Goal: Information Seeking & Learning: Learn about a topic

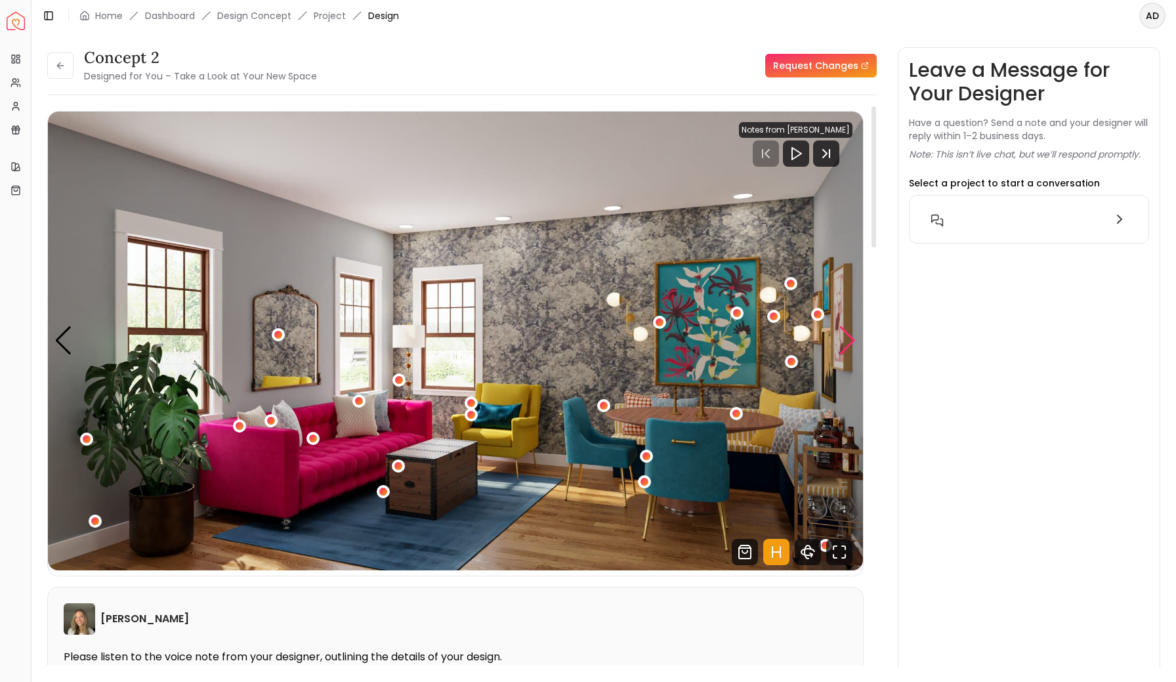
click at [848, 337] on div "Next slide" at bounding box center [848, 340] width 18 height 29
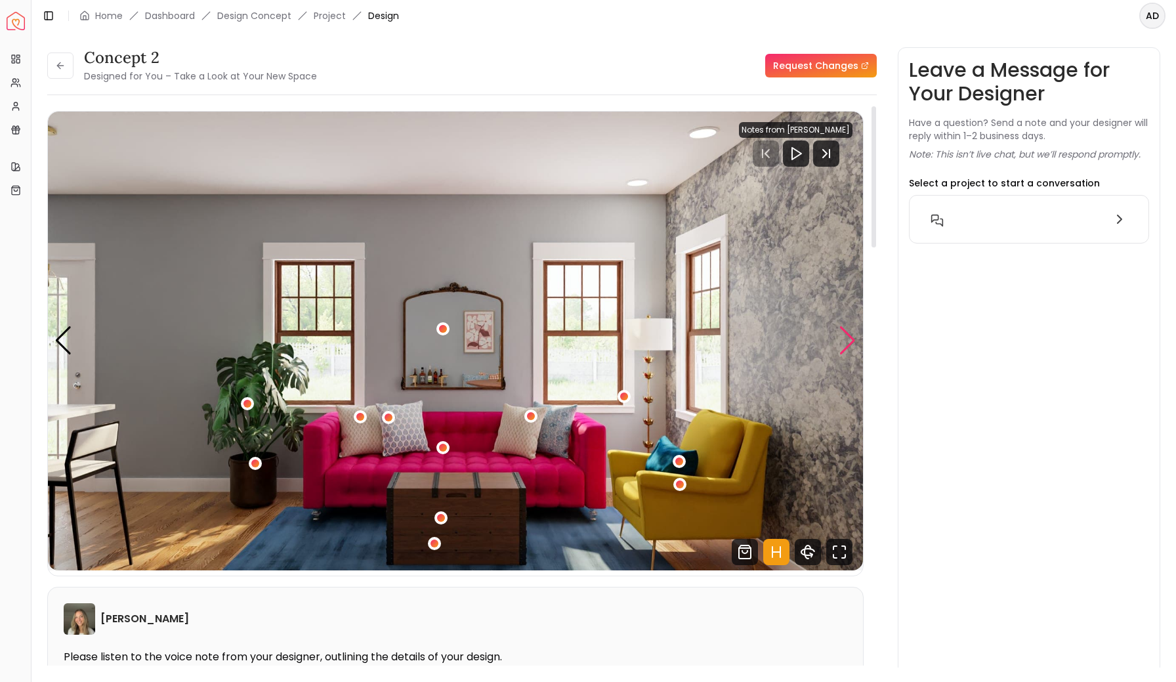
click at [848, 337] on div "Next slide" at bounding box center [848, 340] width 18 height 29
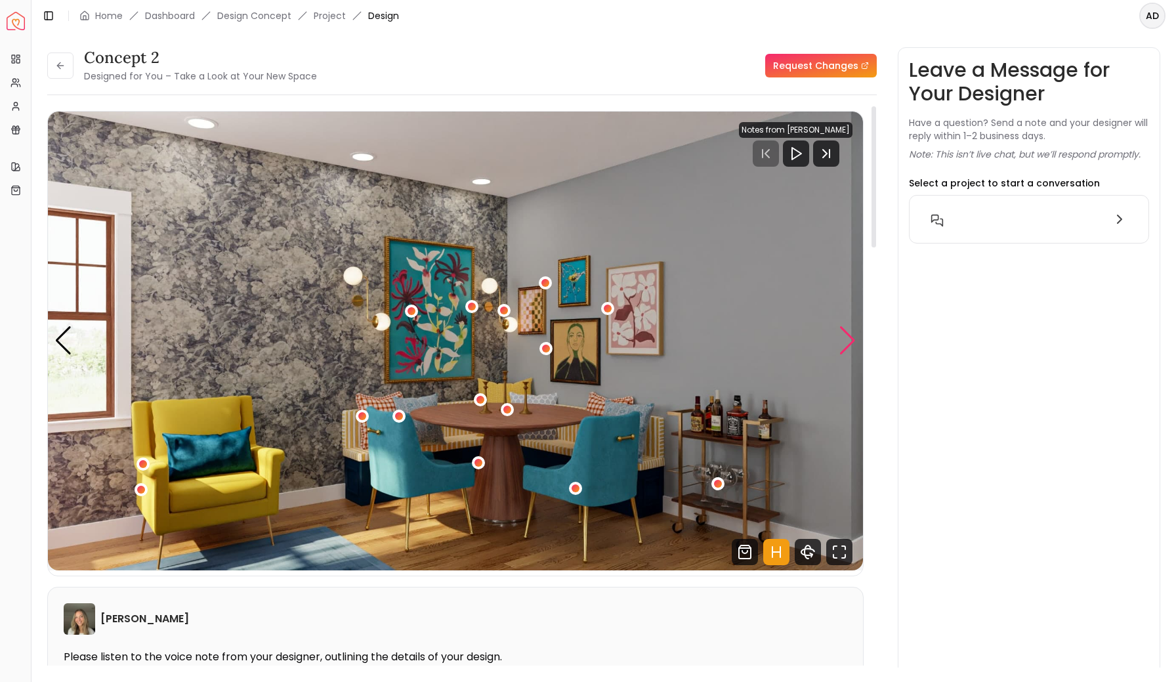
click at [848, 337] on div "Next slide" at bounding box center [848, 340] width 18 height 29
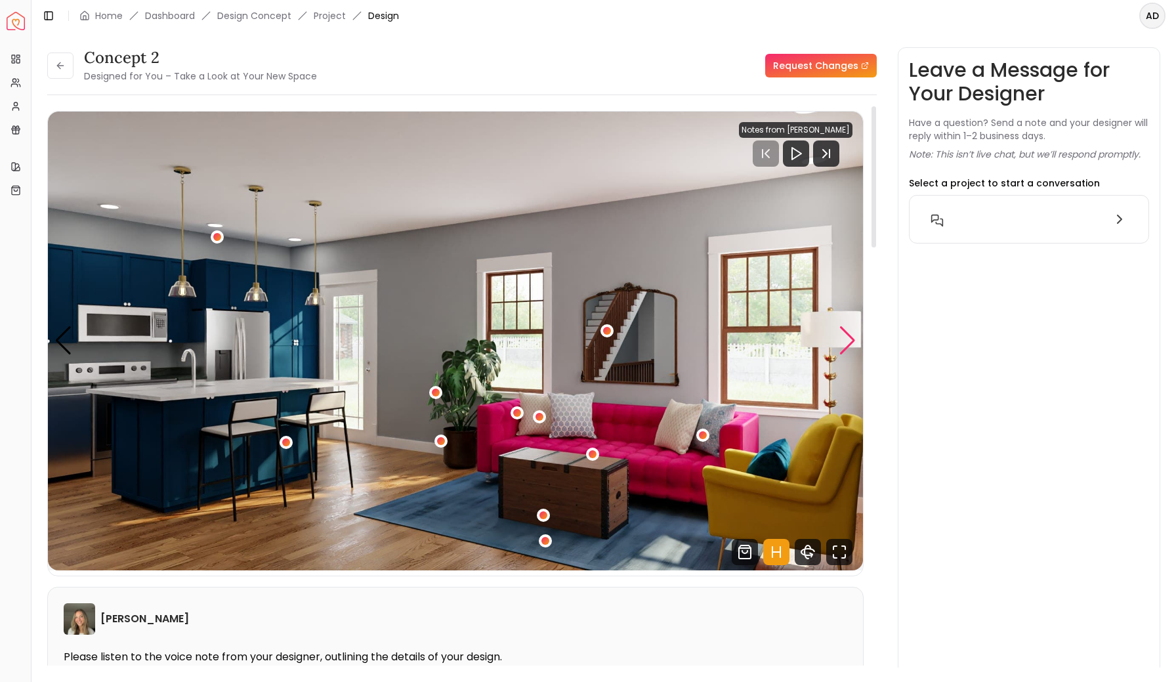
click at [848, 337] on div "Next slide" at bounding box center [848, 340] width 18 height 29
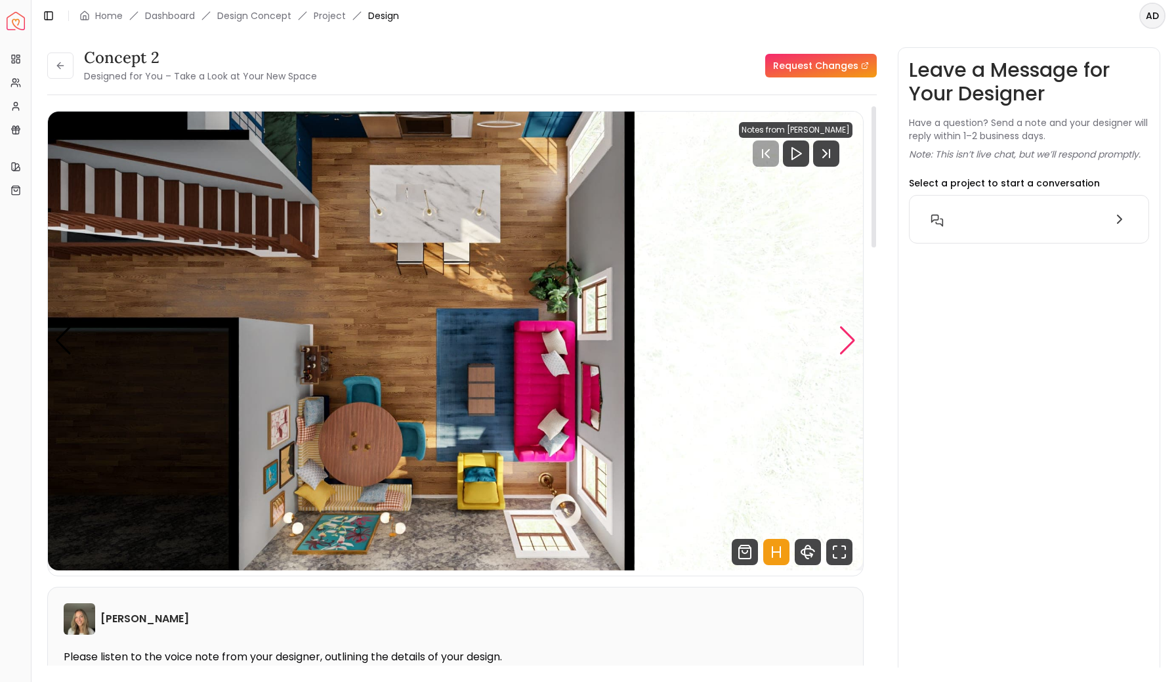
click at [848, 338] on div "Next slide" at bounding box center [848, 340] width 18 height 29
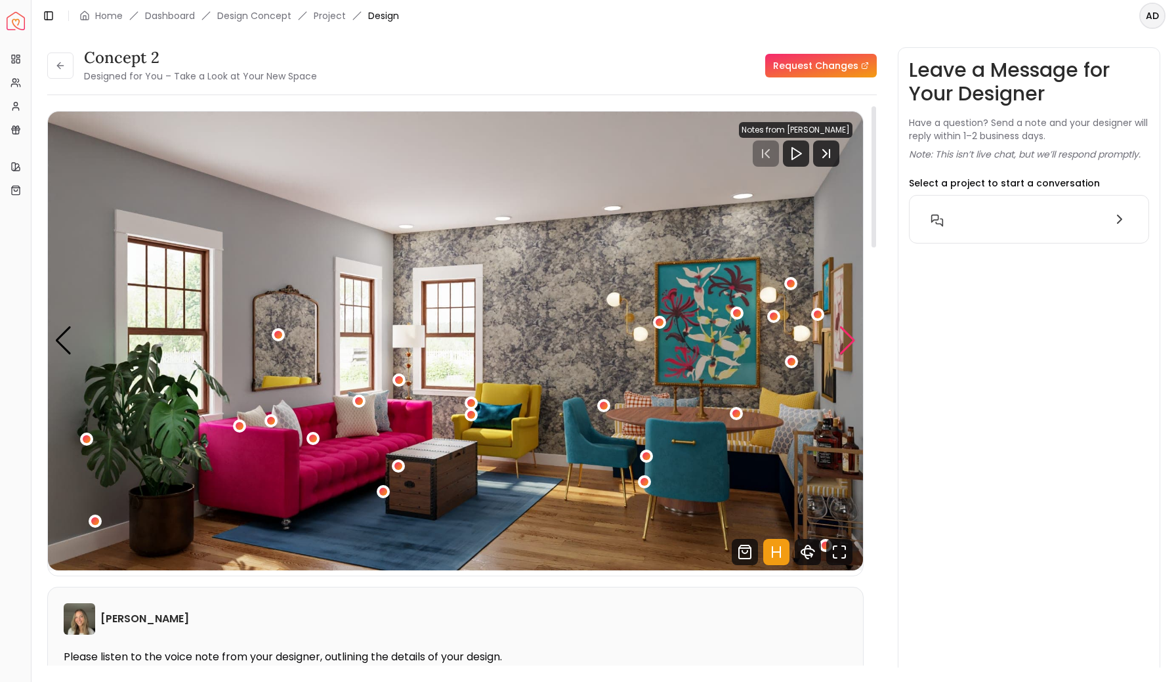
click at [848, 338] on div "Next slide" at bounding box center [848, 340] width 18 height 29
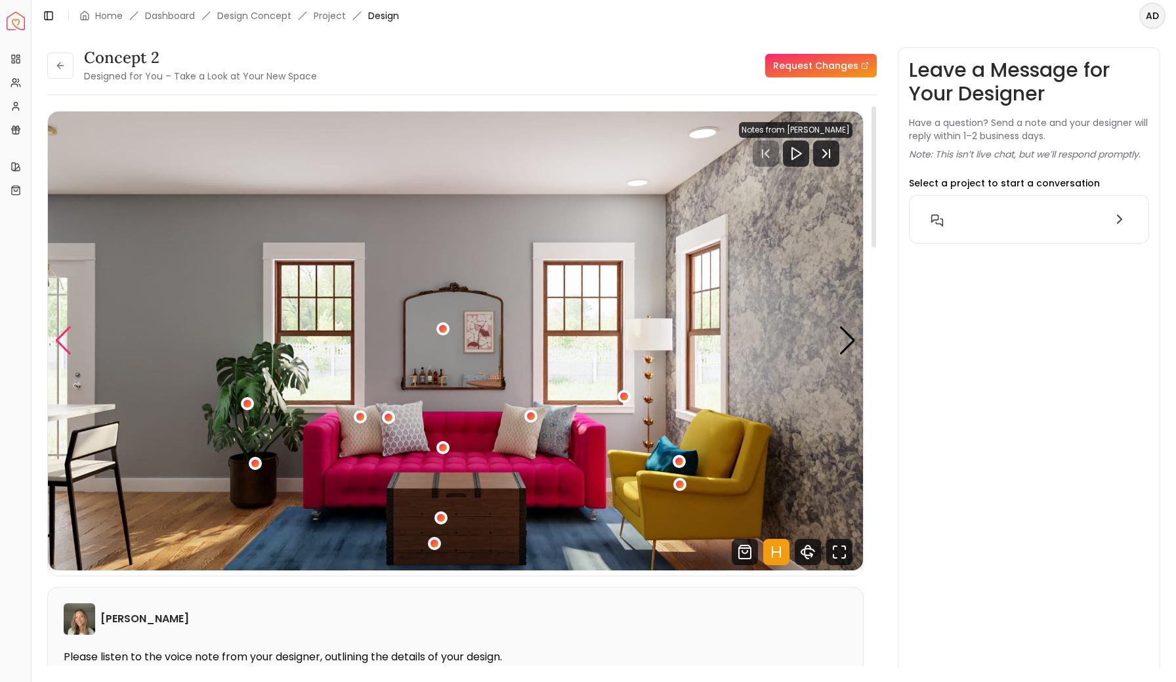
click at [59, 343] on div "Previous slide" at bounding box center [63, 340] width 18 height 29
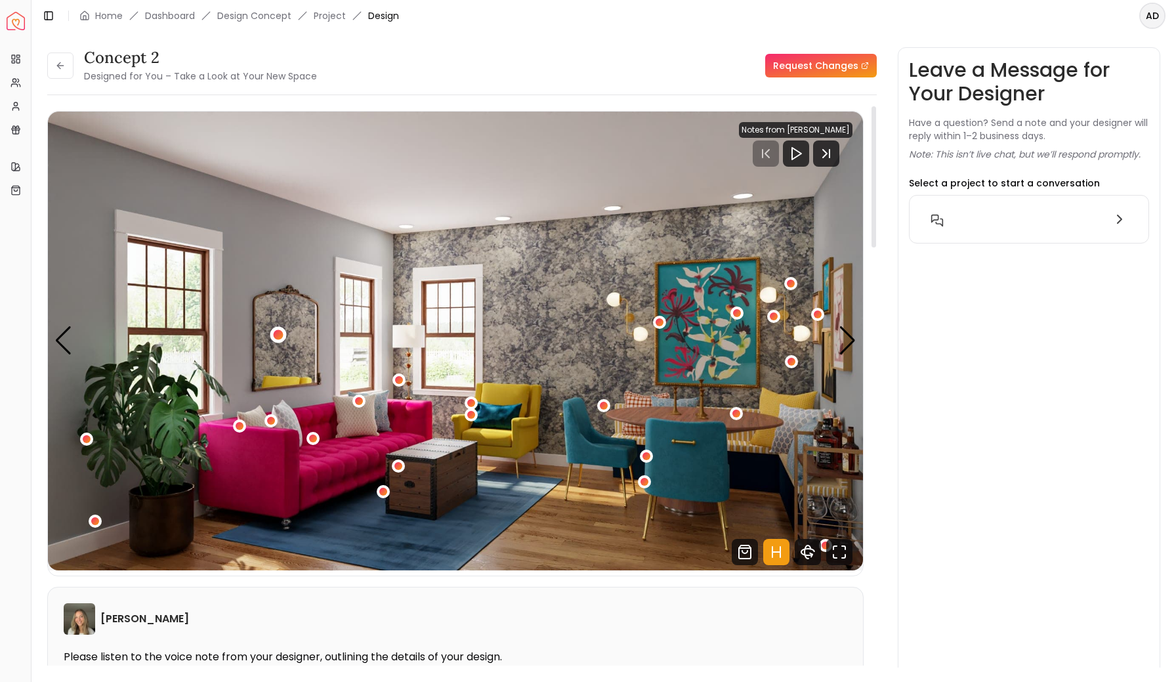
click at [279, 335] on div "1 / 5" at bounding box center [279, 334] width 10 height 10
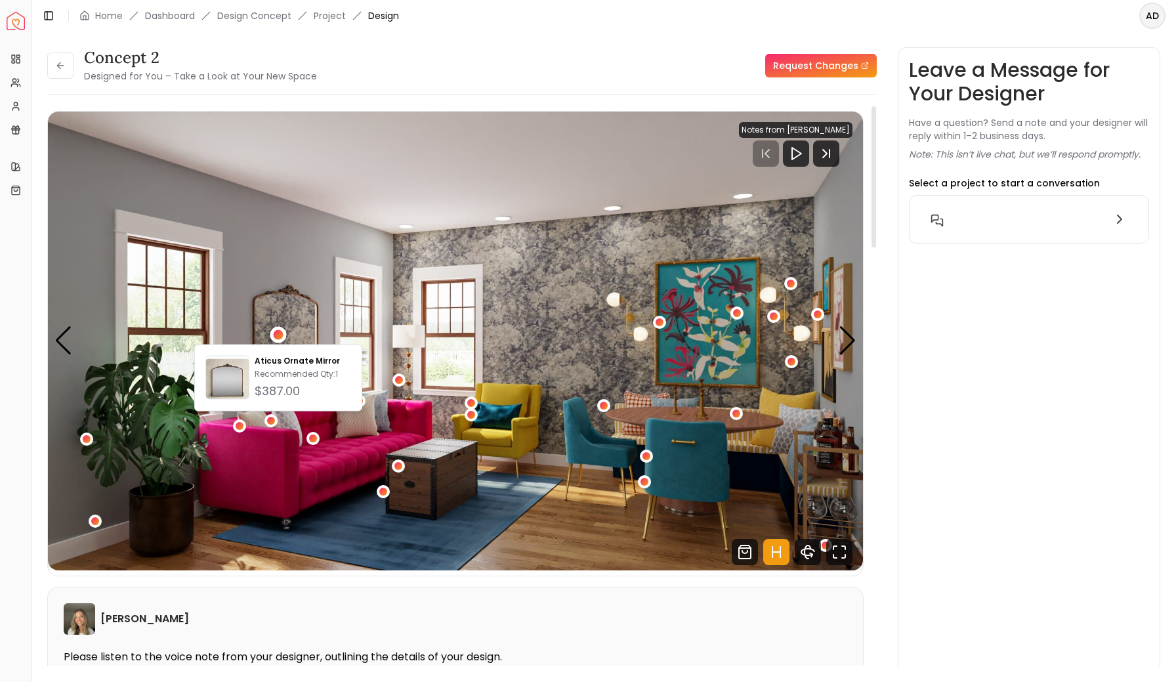
click at [309, 236] on img "1 / 5" at bounding box center [455, 341] width 815 height 459
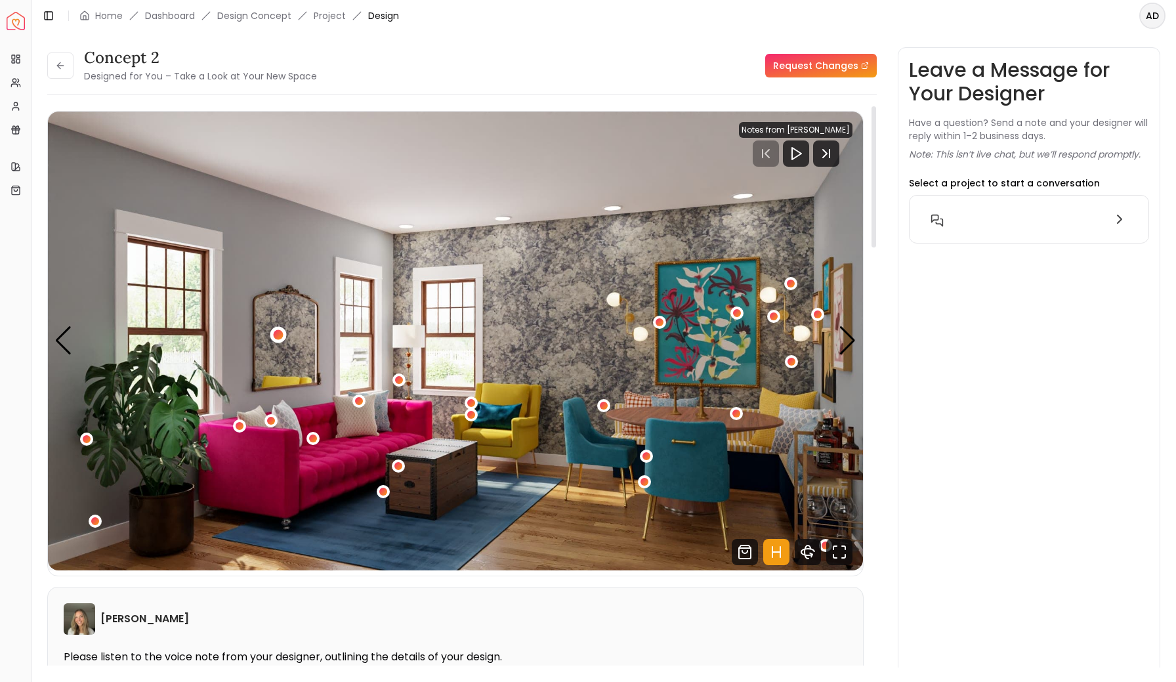
click at [278, 333] on div "1 / 5" at bounding box center [279, 334] width 10 height 10
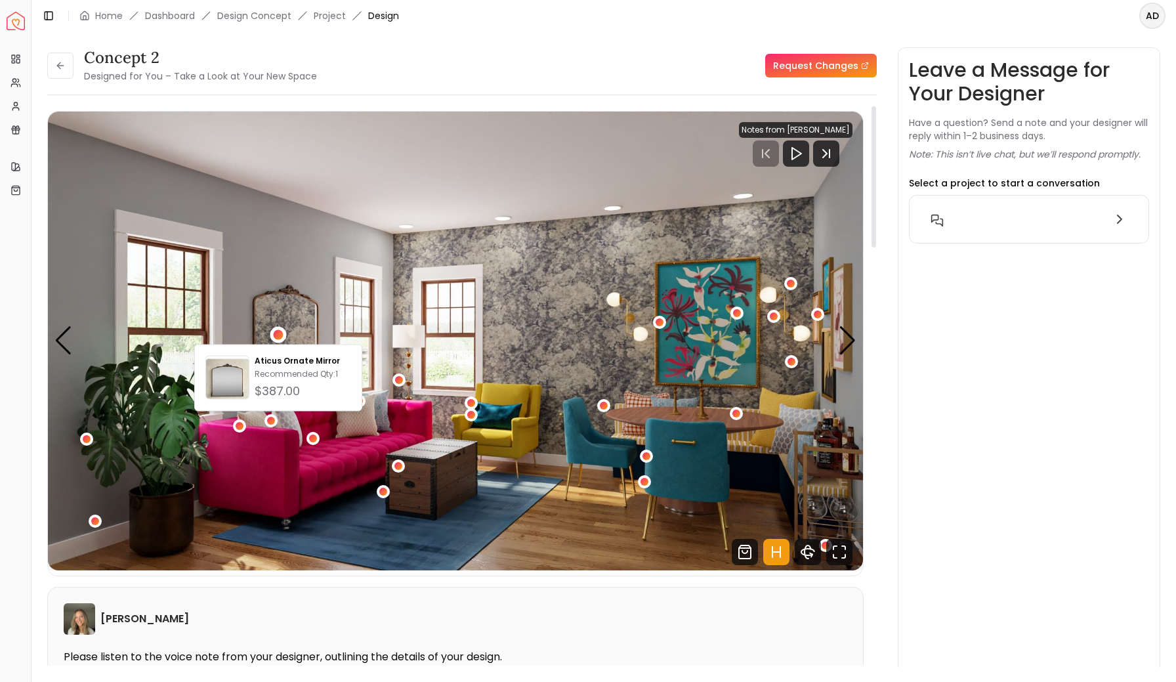
click at [278, 203] on img "1 / 5" at bounding box center [455, 341] width 815 height 459
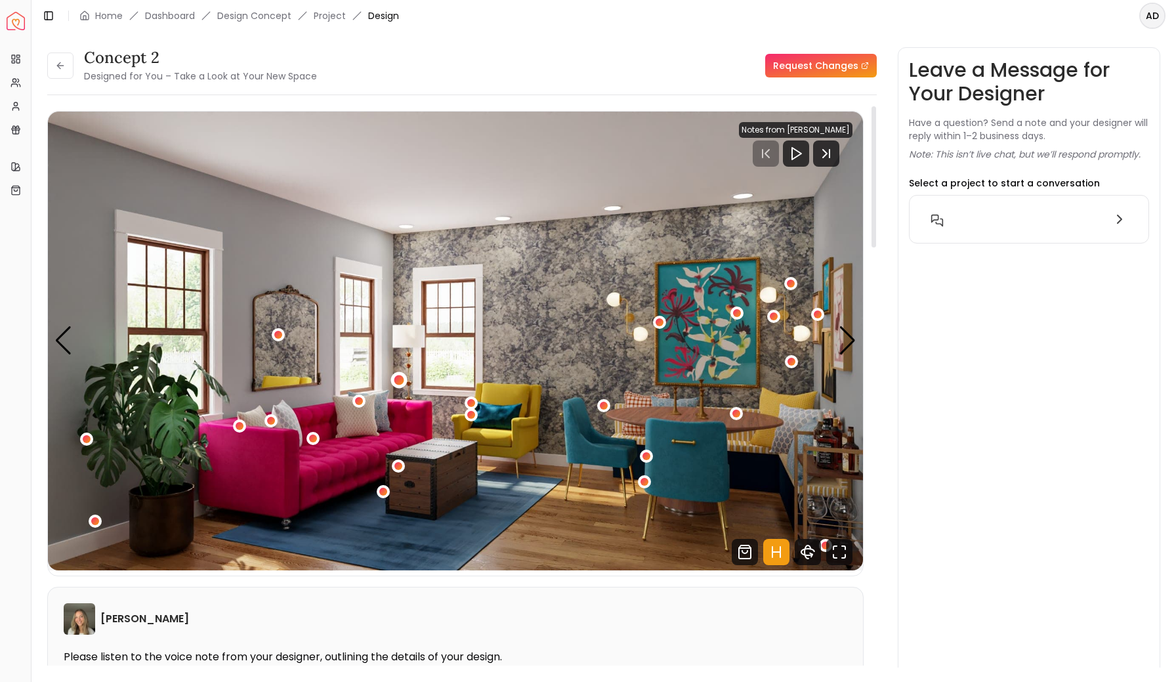
click at [398, 380] on div "1 / 5" at bounding box center [399, 380] width 10 height 10
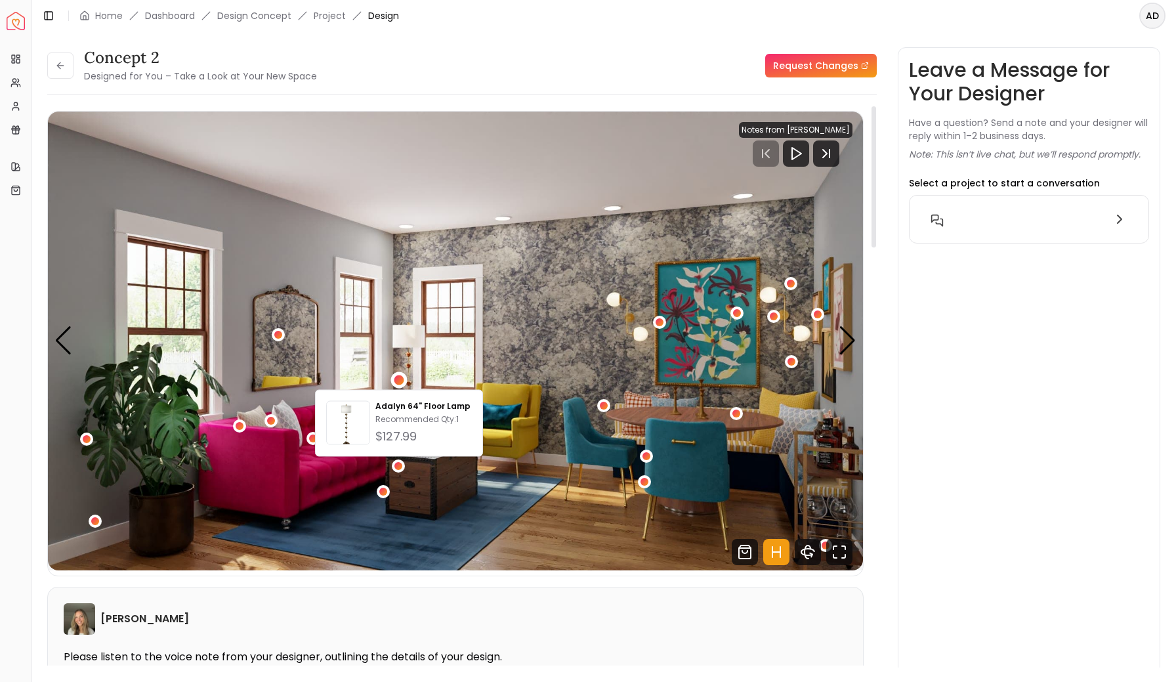
click at [287, 197] on img "1 / 5" at bounding box center [455, 341] width 815 height 459
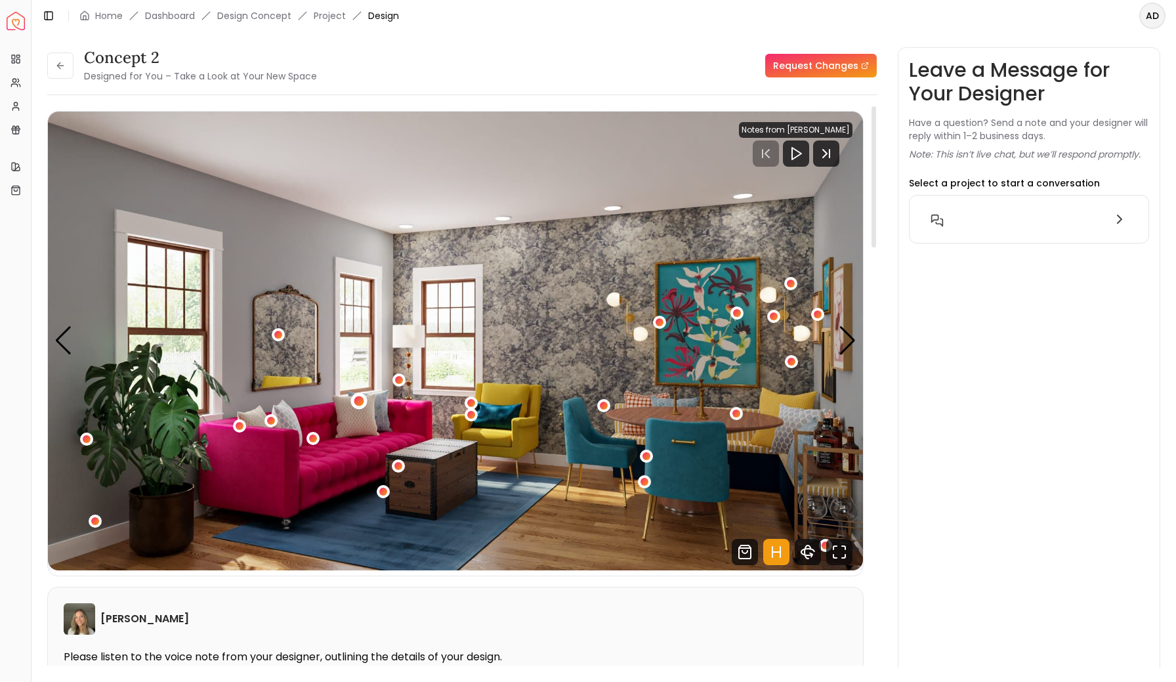
click at [361, 402] on div "1 / 5" at bounding box center [359, 401] width 10 height 10
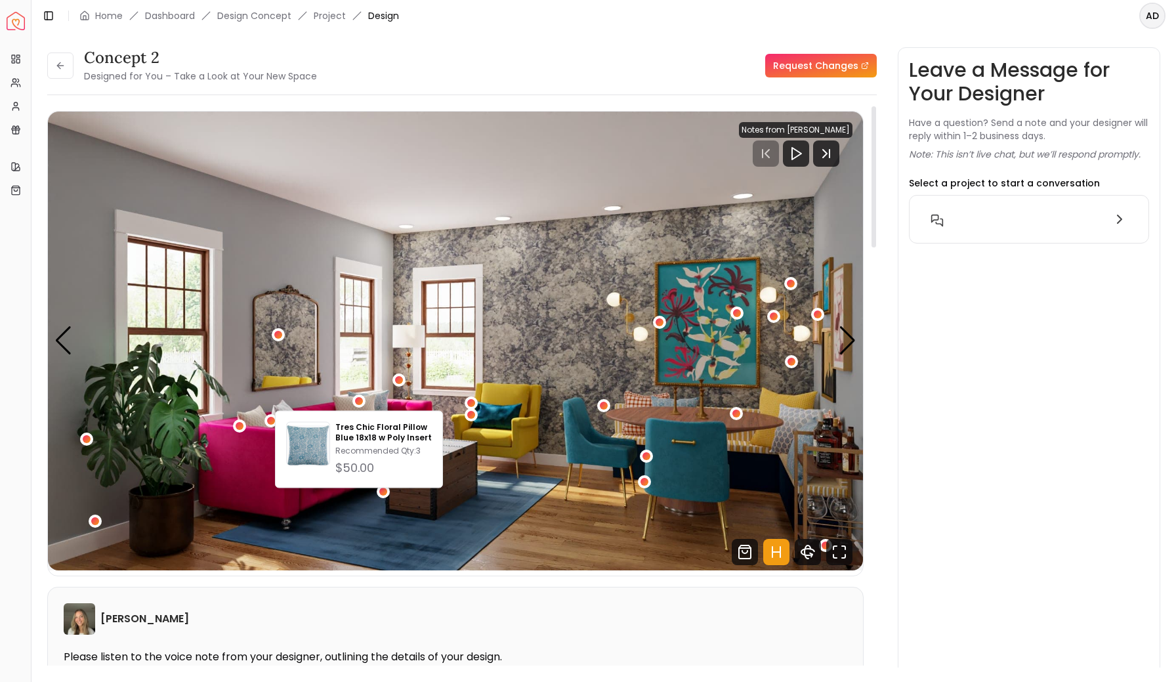
click at [345, 344] on img "1 / 5" at bounding box center [455, 341] width 815 height 459
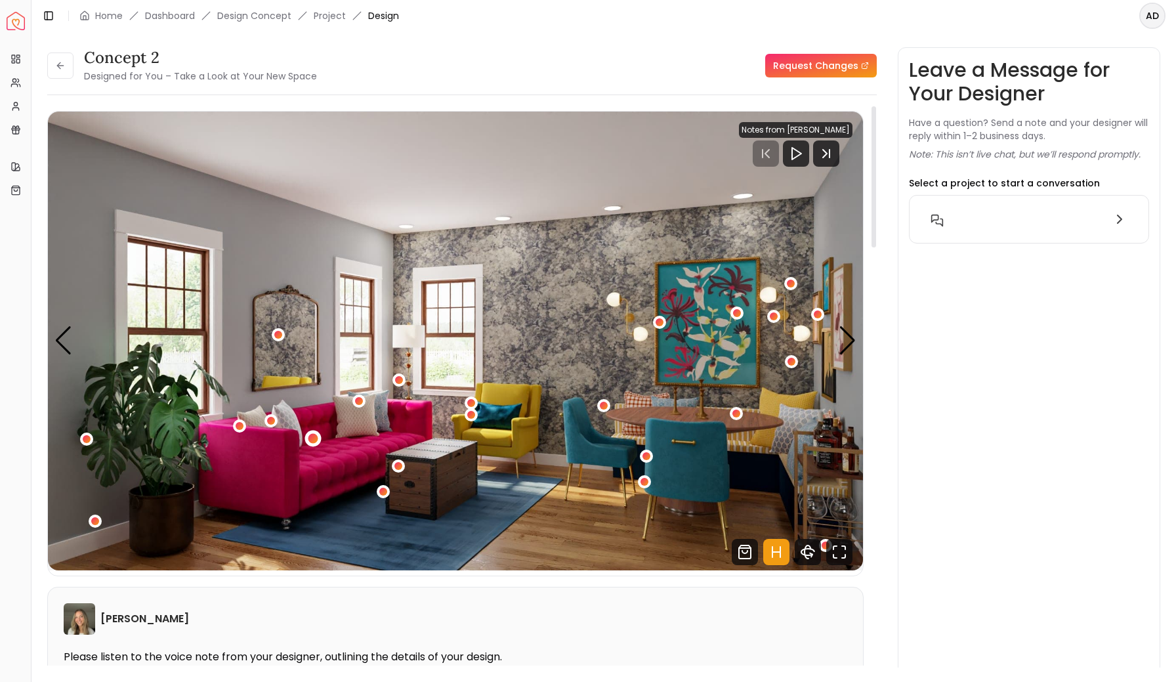
click at [314, 435] on div "1 / 5" at bounding box center [313, 438] width 10 height 10
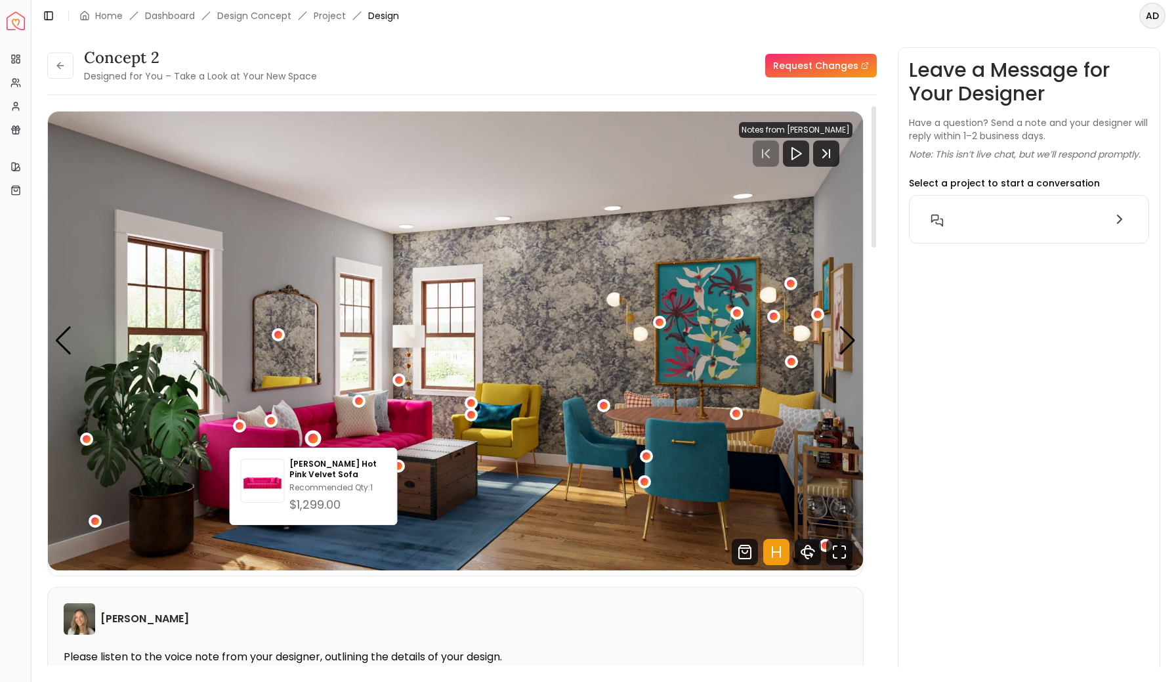
click at [314, 402] on img "1 / 5" at bounding box center [455, 341] width 815 height 459
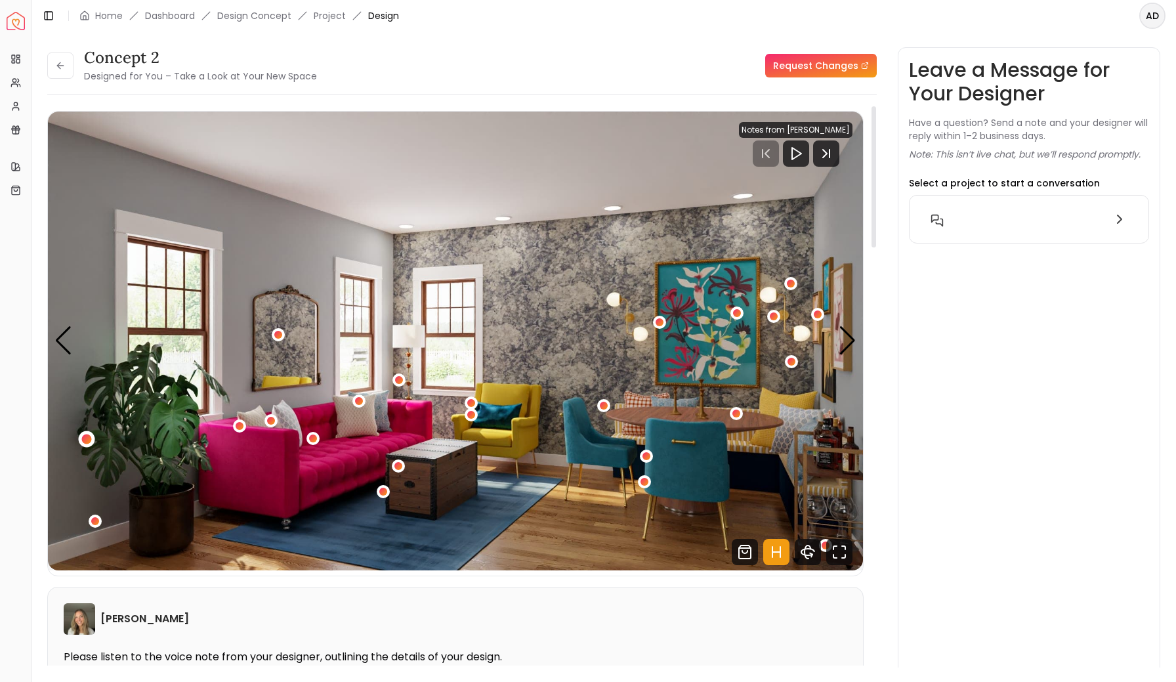
click at [86, 438] on div "1 / 5" at bounding box center [86, 439] width 10 height 10
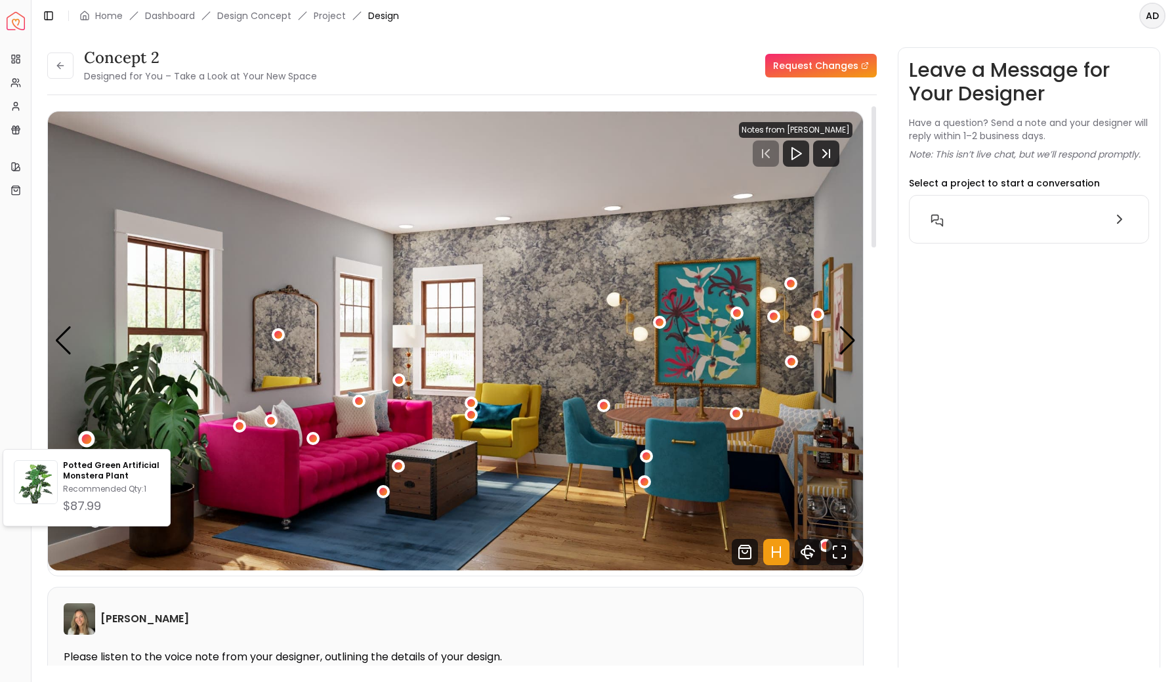
click at [72, 378] on img "1 / 5" at bounding box center [455, 341] width 815 height 459
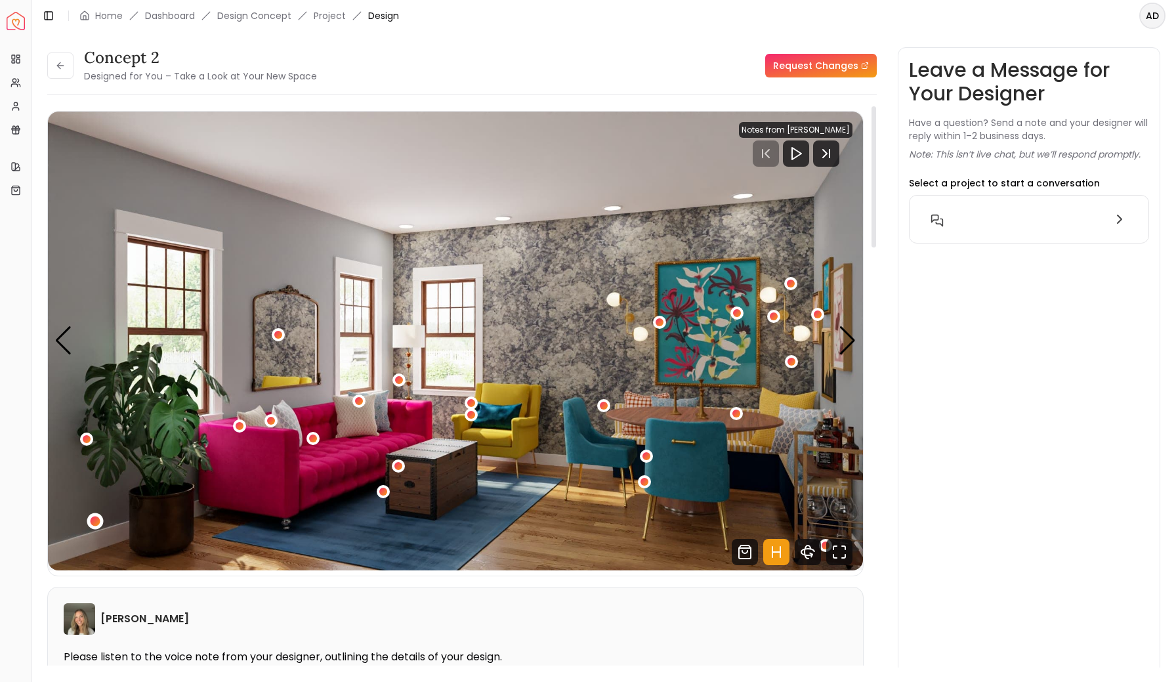
click at [96, 520] on div "1 / 5" at bounding box center [95, 521] width 10 height 10
click at [85, 462] on img "1 / 5" at bounding box center [455, 341] width 815 height 459
click at [404, 467] on div "1 / 5" at bounding box center [398, 466] width 16 height 16
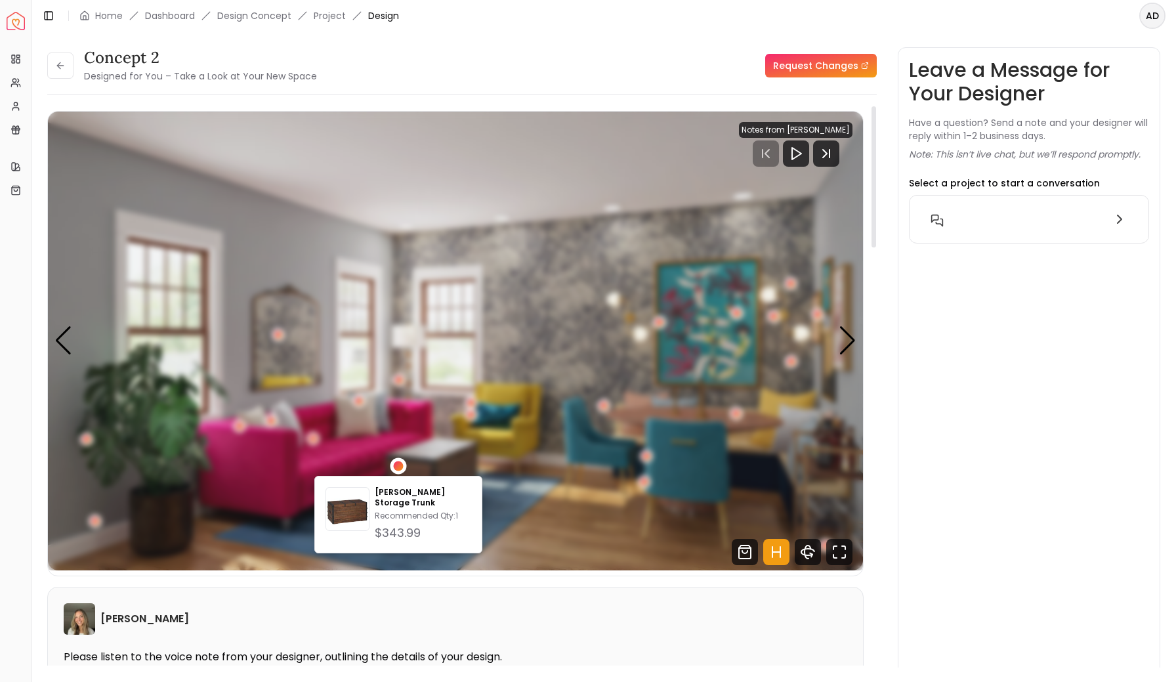
click at [404, 467] on div "1 / 5" at bounding box center [398, 466] width 16 height 16
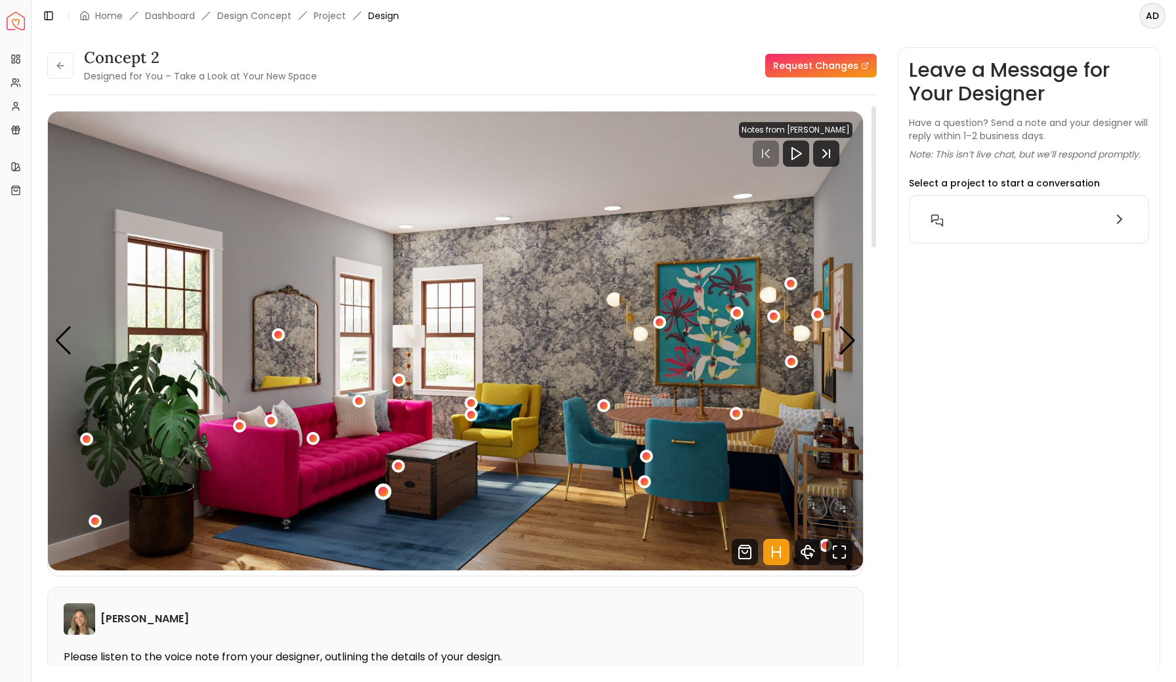
click at [380, 489] on div "1 / 5" at bounding box center [384, 491] width 10 height 10
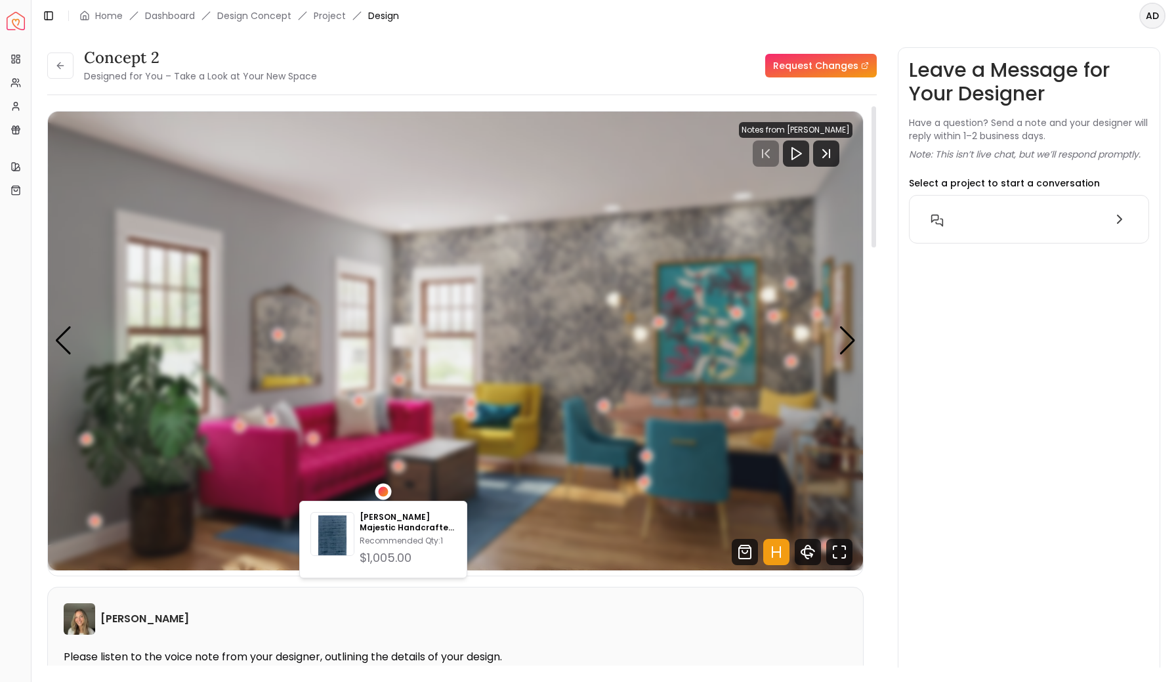
click at [380, 489] on div "1 / 5" at bounding box center [384, 491] width 10 height 10
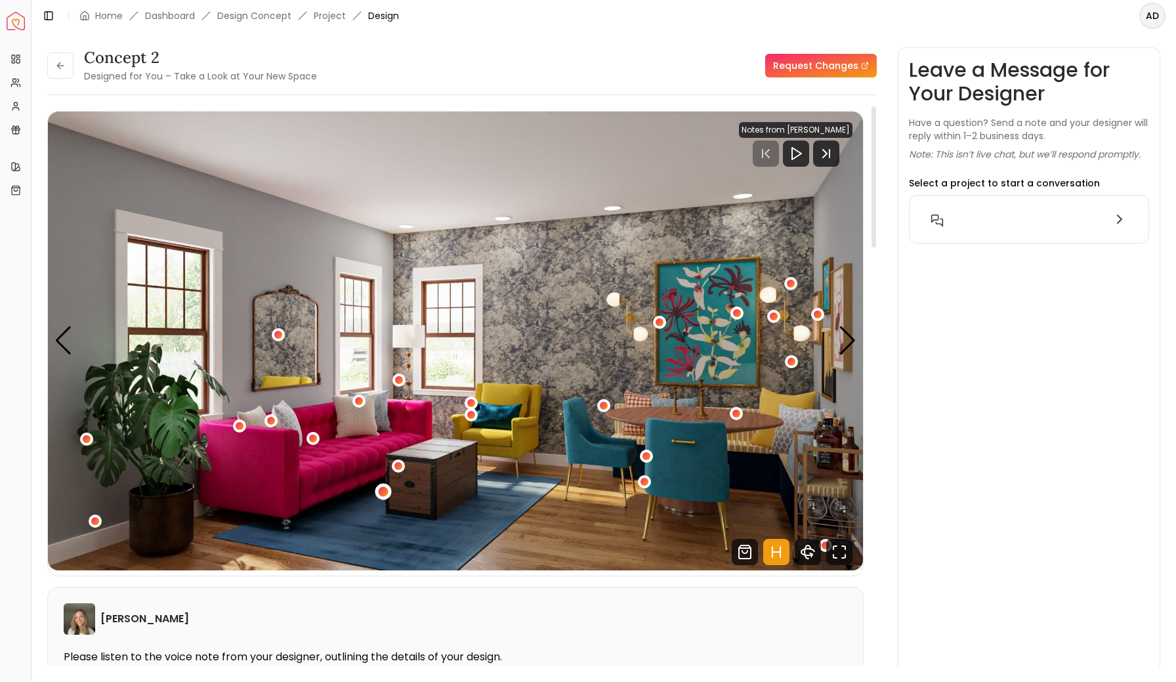
click at [380, 489] on div "1 / 5" at bounding box center [384, 491] width 10 height 10
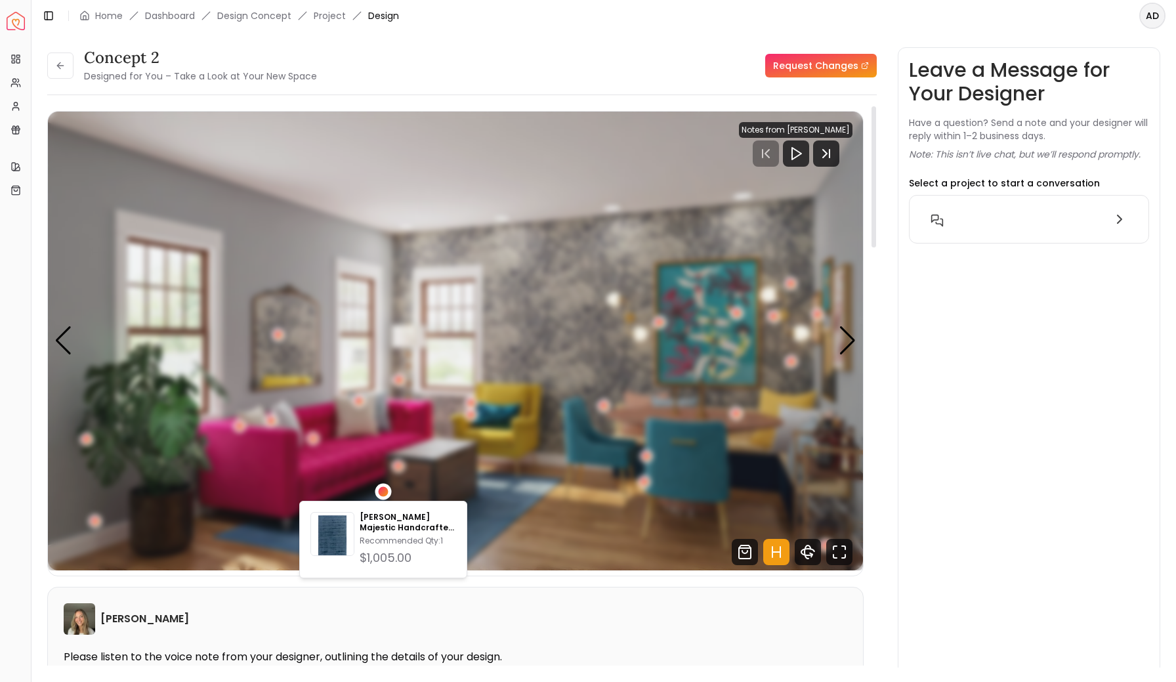
click at [380, 489] on div "1 / 5" at bounding box center [384, 491] width 10 height 10
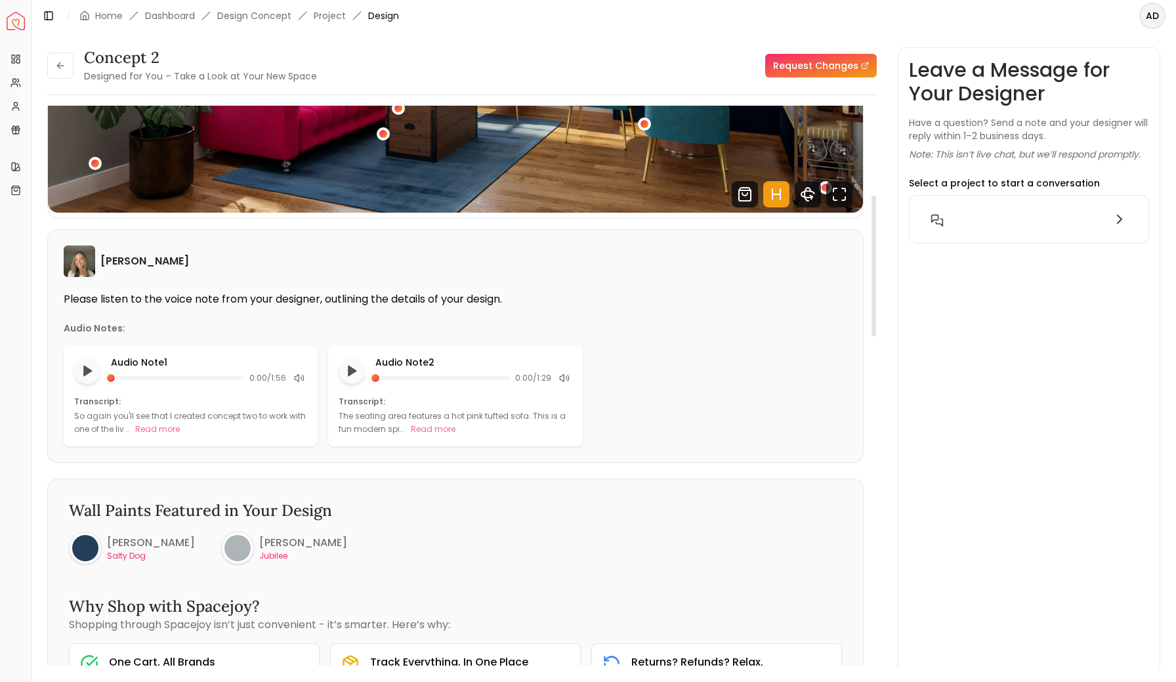
scroll to position [360, 0]
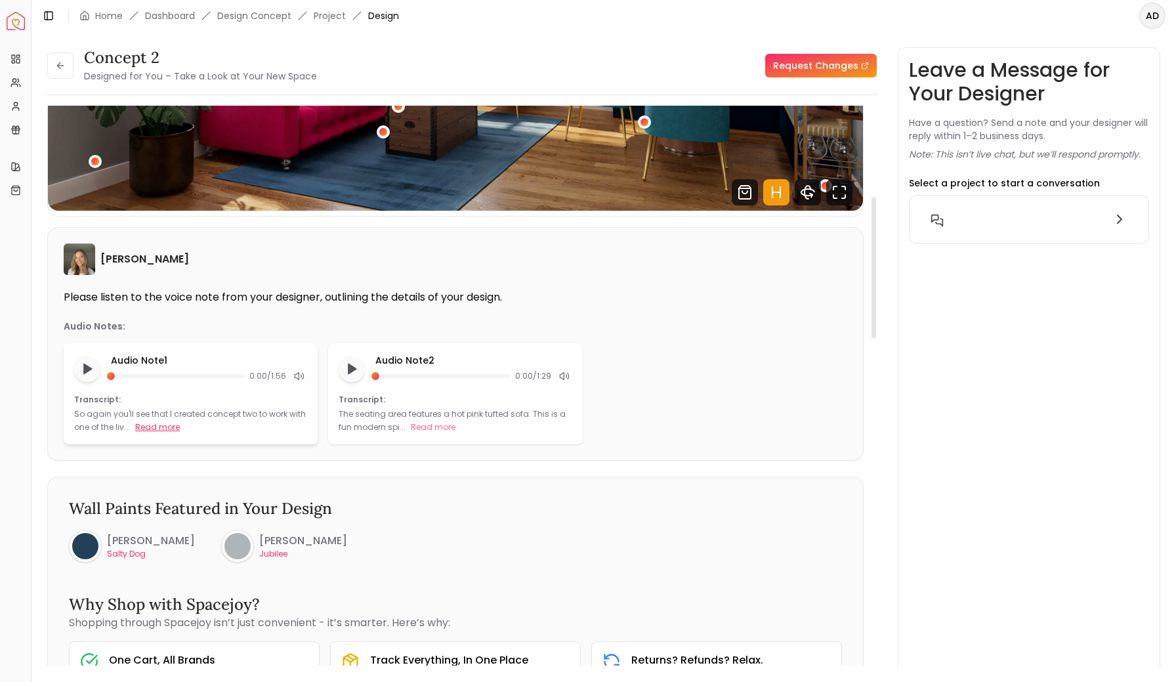
click at [171, 427] on button "Read more" at bounding box center [157, 427] width 45 height 13
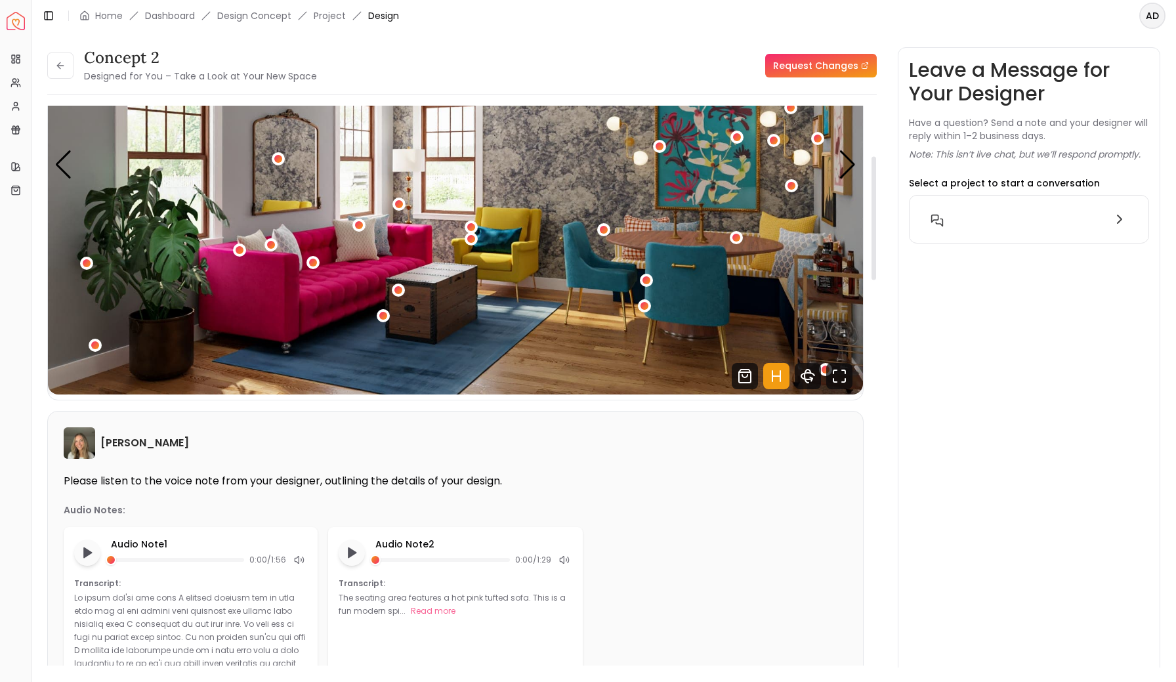
scroll to position [243, 0]
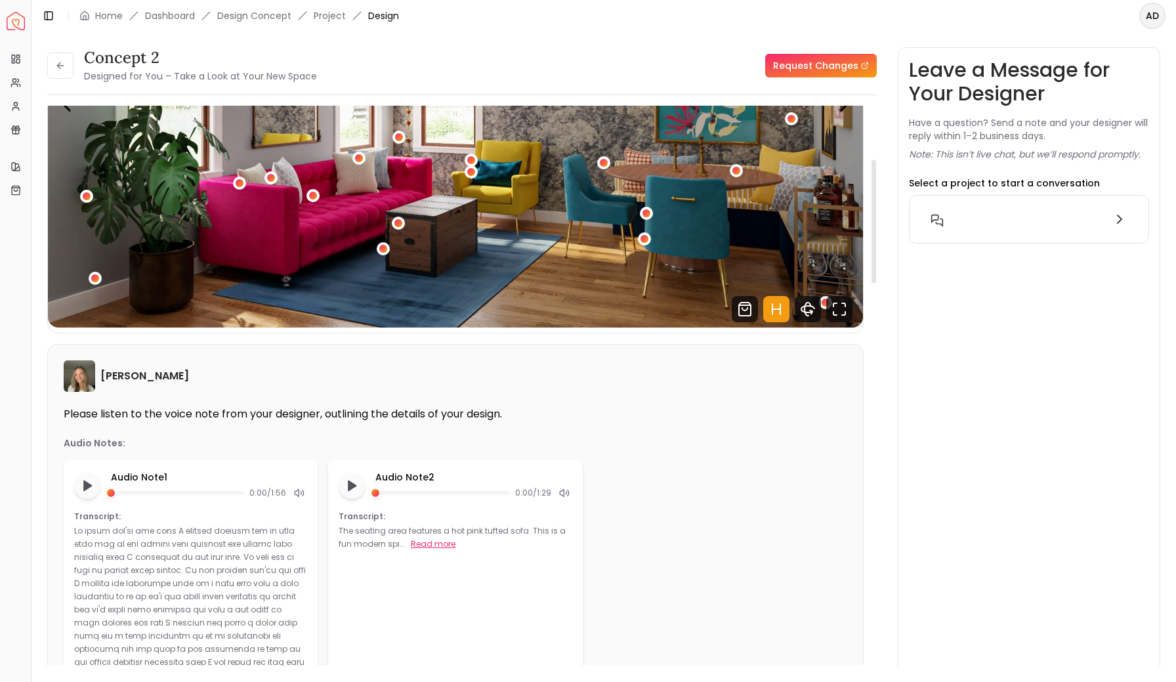
click at [428, 548] on button "Read more" at bounding box center [433, 543] width 45 height 13
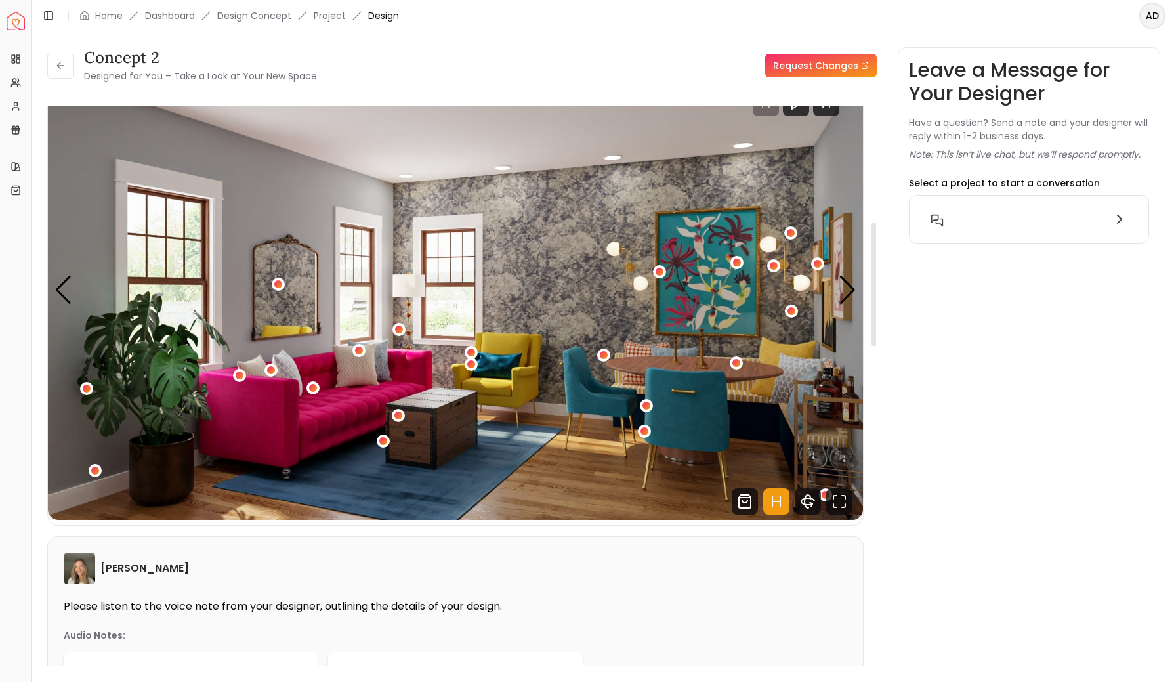
scroll to position [0, 0]
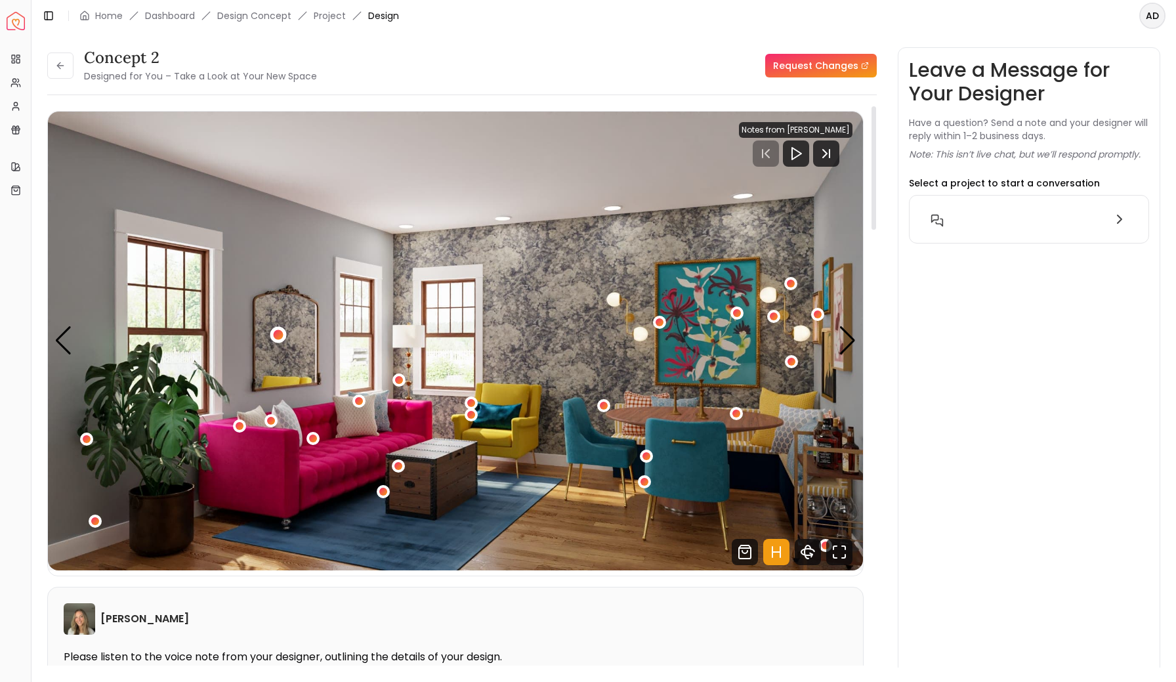
click at [281, 334] on div "1 / 5" at bounding box center [279, 334] width 10 height 10
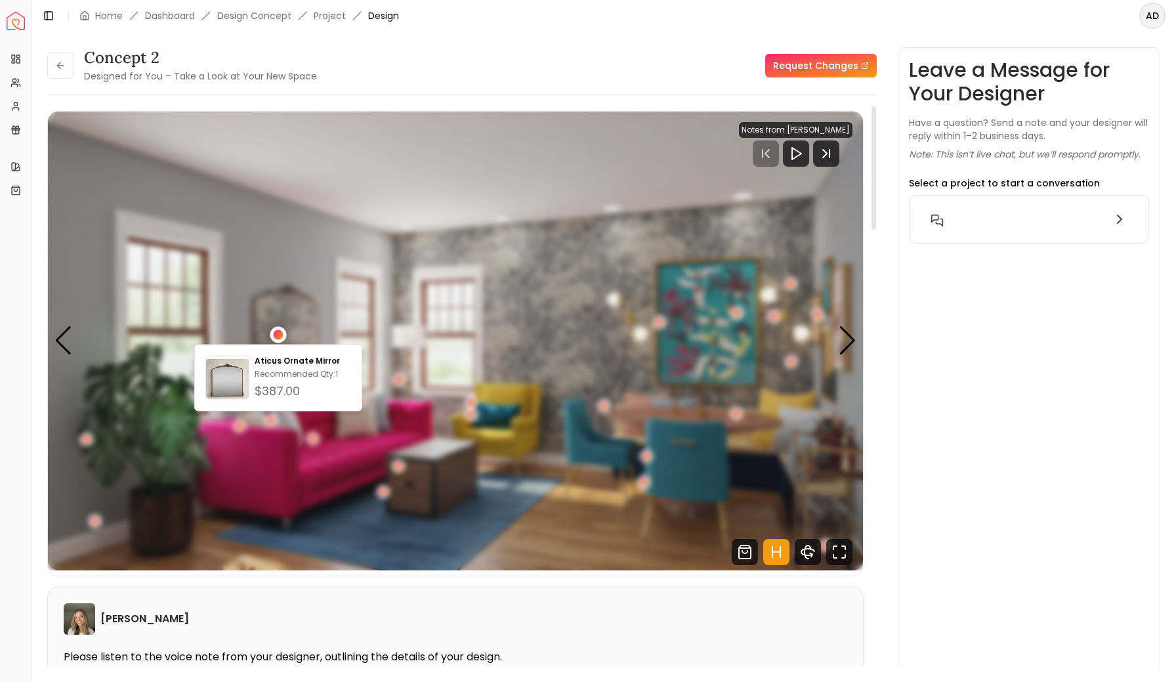
click at [281, 334] on div "1 / 5" at bounding box center [279, 334] width 10 height 10
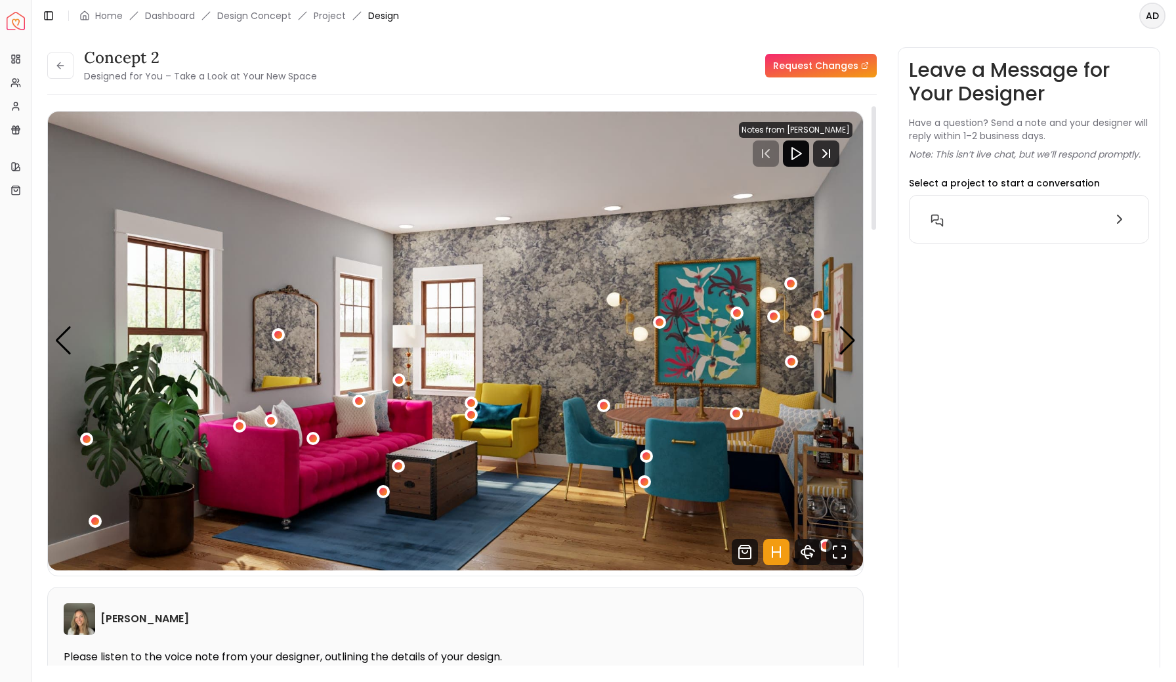
click at [801, 156] on polygon "Play" at bounding box center [796, 154] width 9 height 12
click at [810, 156] on rect "Pause" at bounding box center [811, 153] width 3 height 10
